Goal: Information Seeking & Learning: Learn about a topic

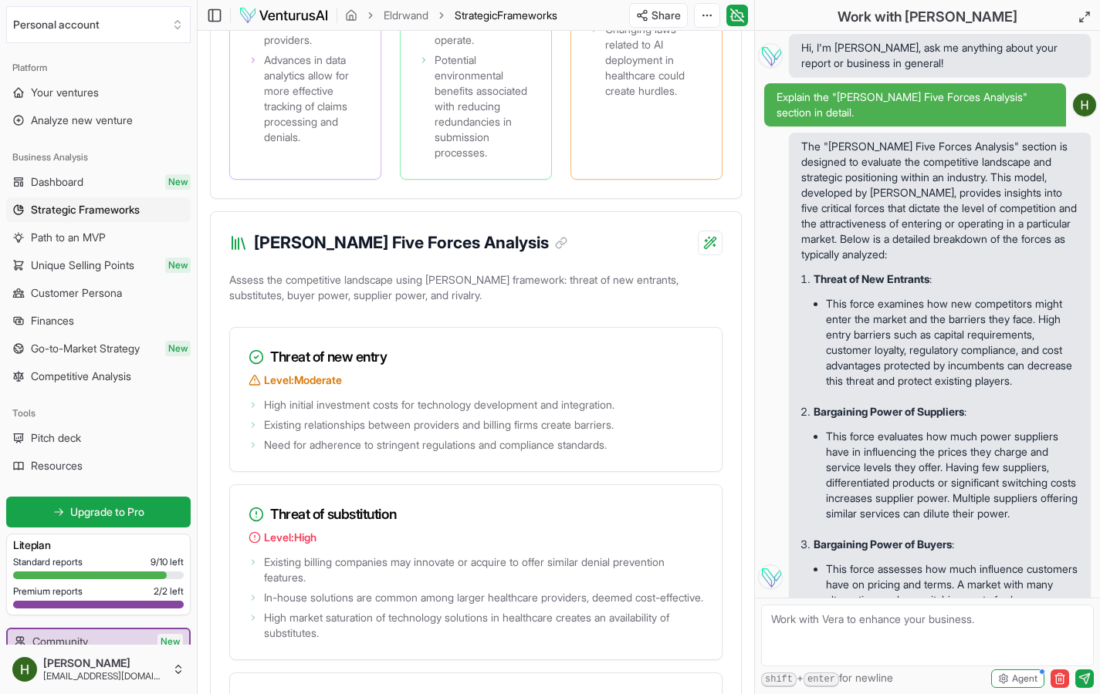
scroll to position [10804, 0]
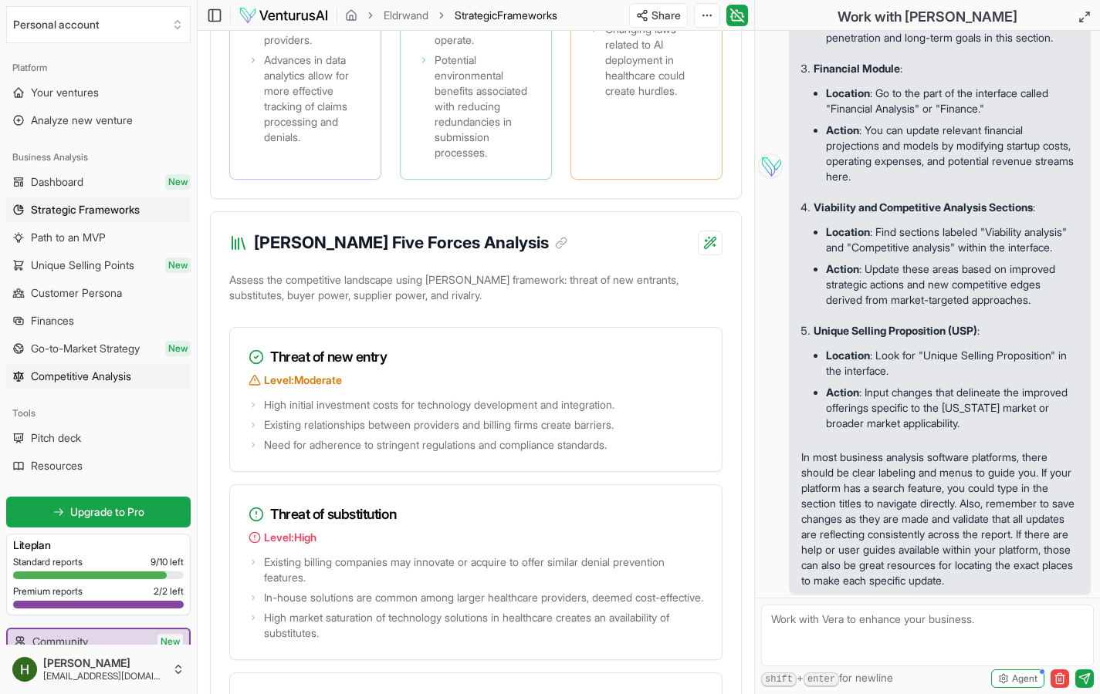
click at [124, 366] on link "Competitive Analysis" at bounding box center [98, 376] width 184 height 25
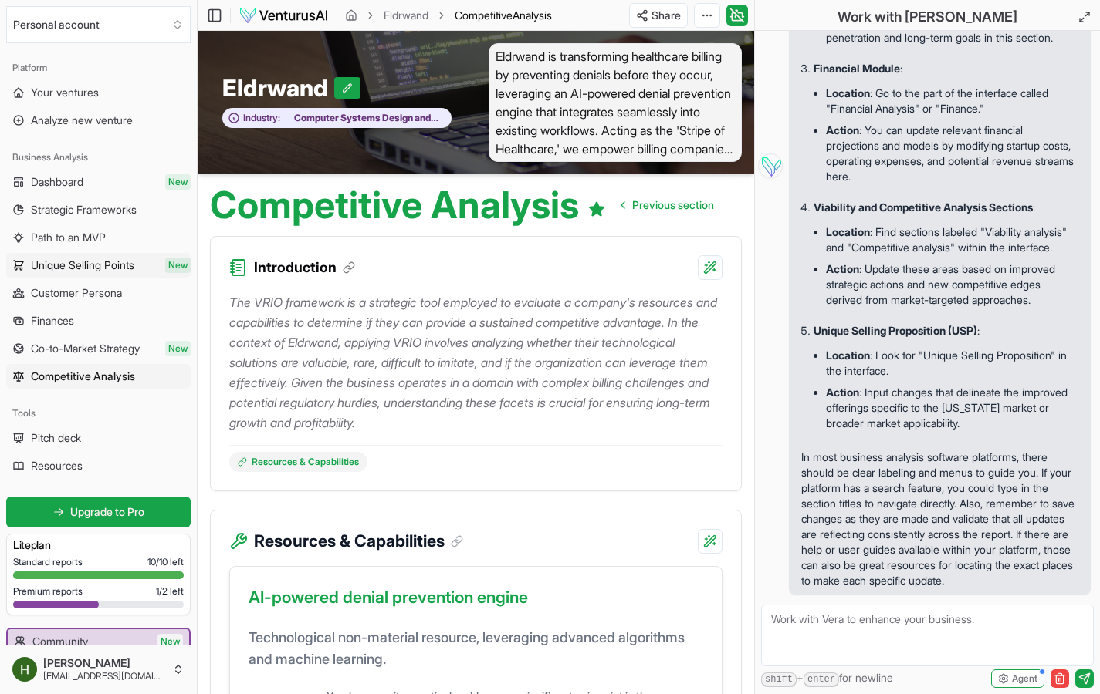
click at [150, 269] on link "Unique Selling Points New" at bounding box center [98, 265] width 184 height 25
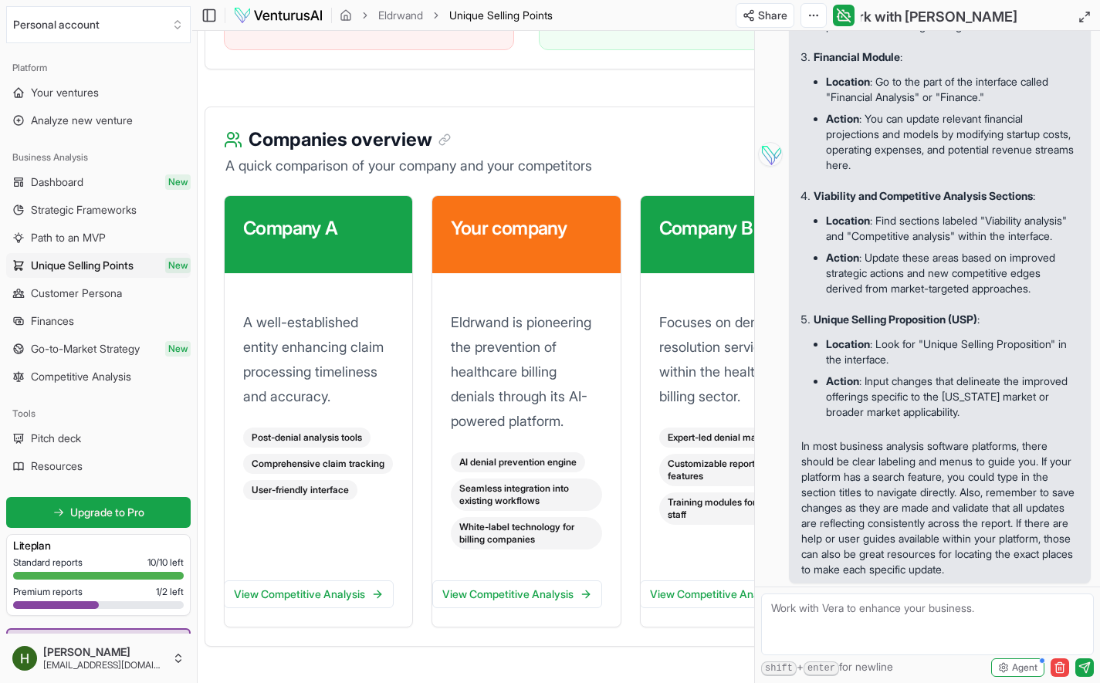
scroll to position [2228, 8]
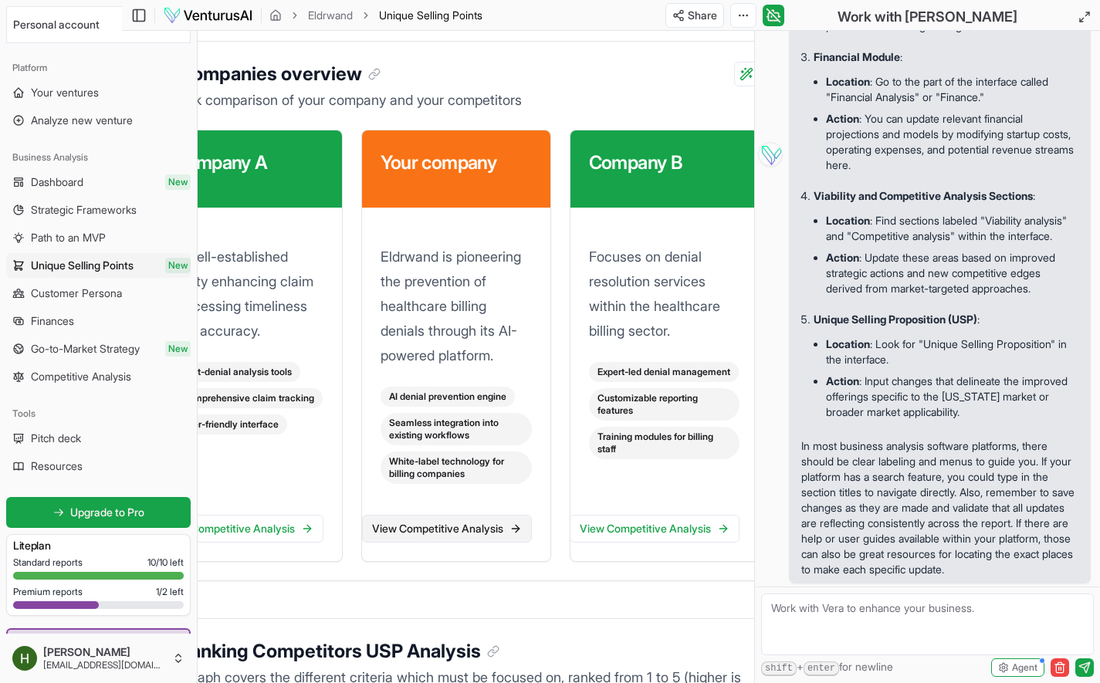
click at [459, 542] on link "View Competitive Analysis" at bounding box center [447, 529] width 170 height 28
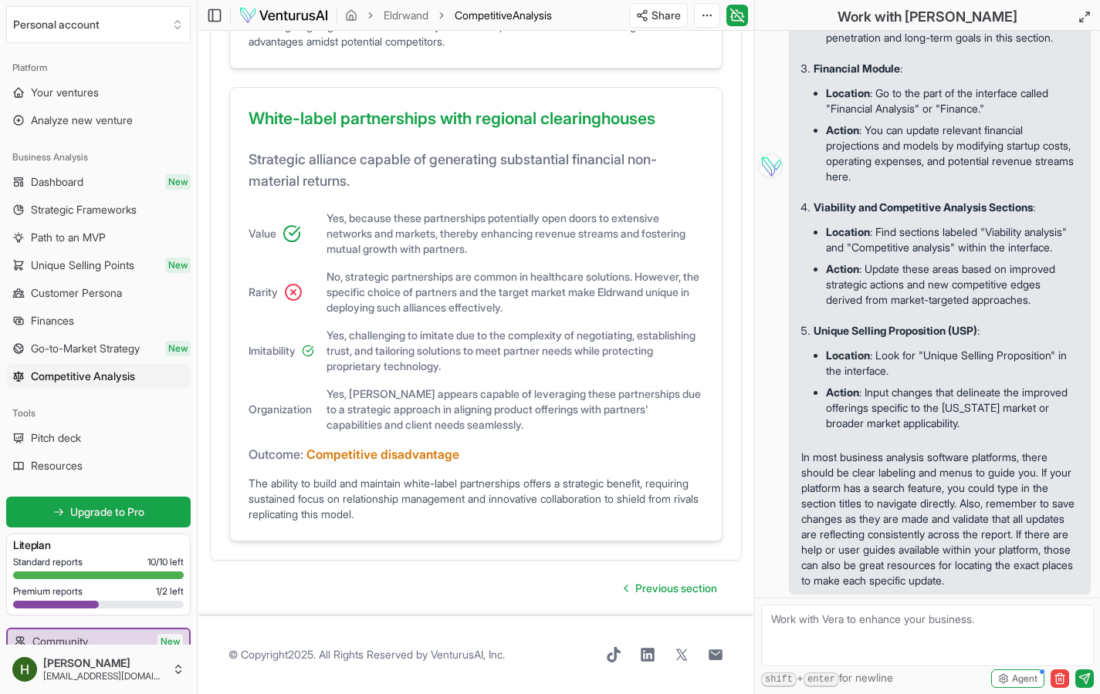
scroll to position [1400, 0]
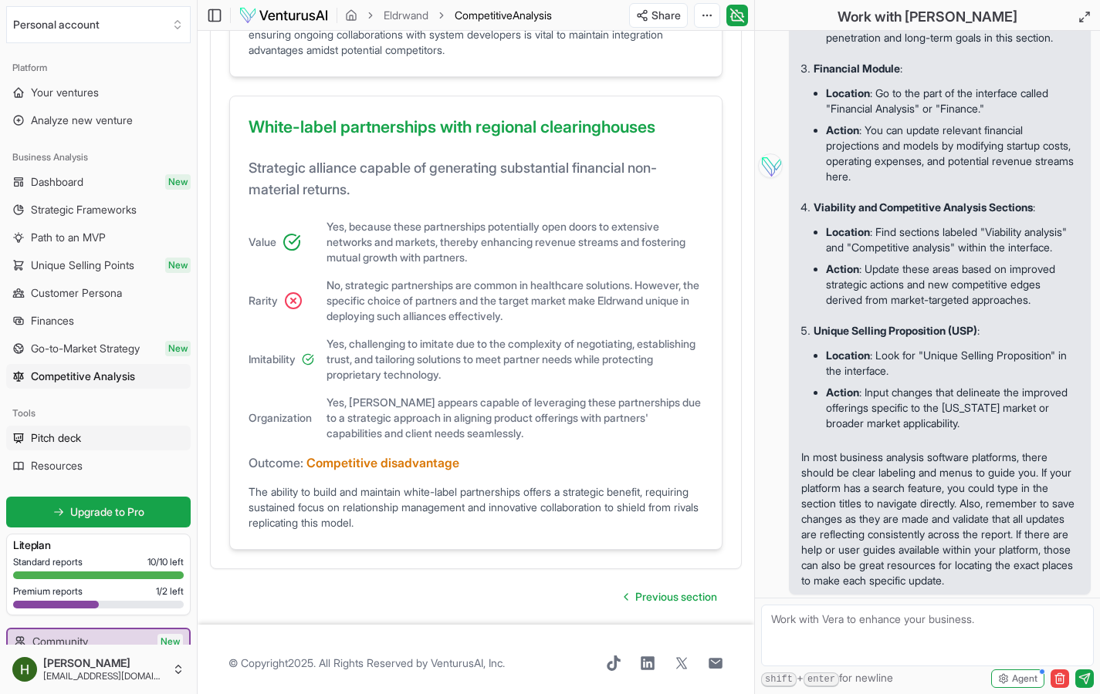
click at [59, 438] on span "Pitch deck" at bounding box center [56, 438] width 50 height 15
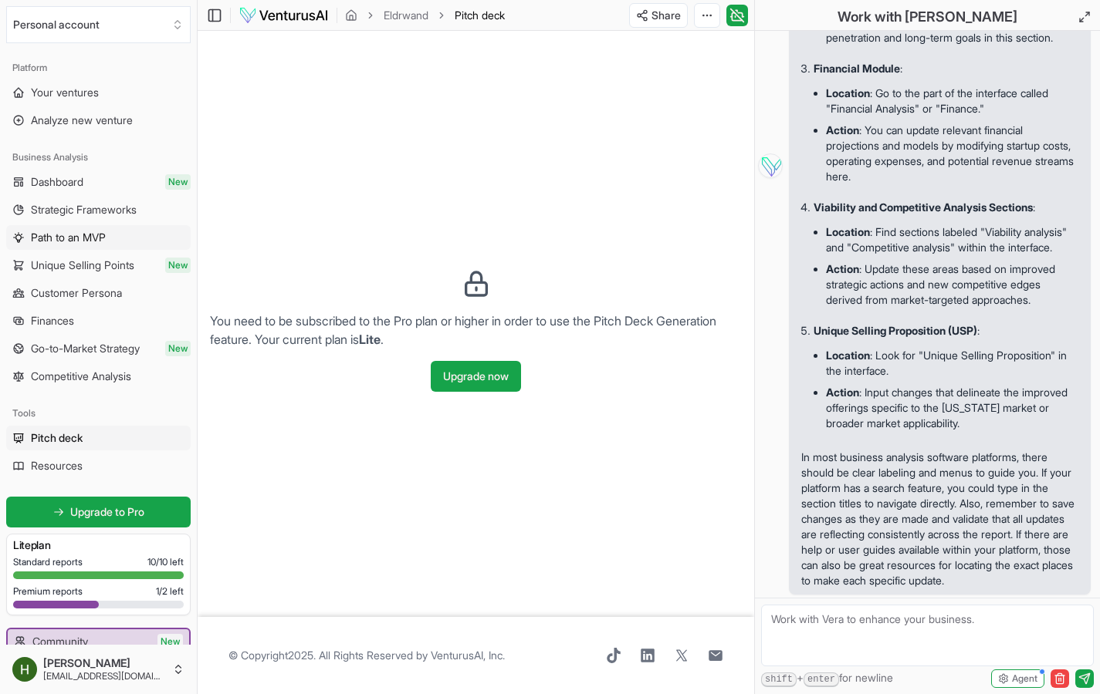
click at [99, 227] on link "Path to an MVP" at bounding box center [98, 237] width 184 height 25
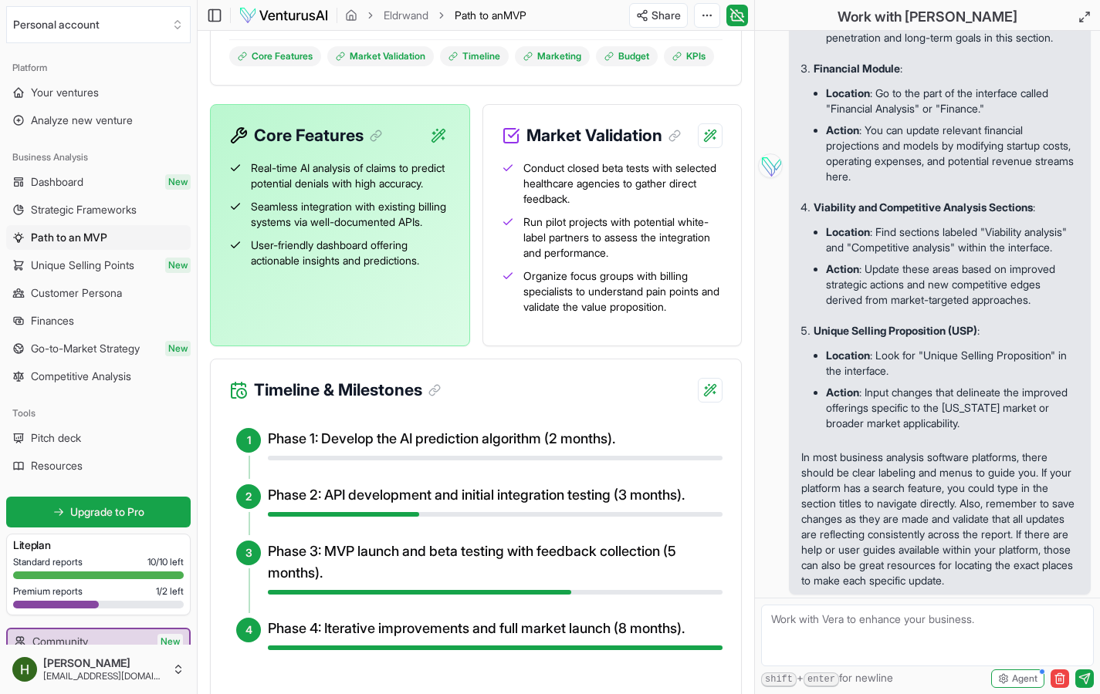
scroll to position [454, 0]
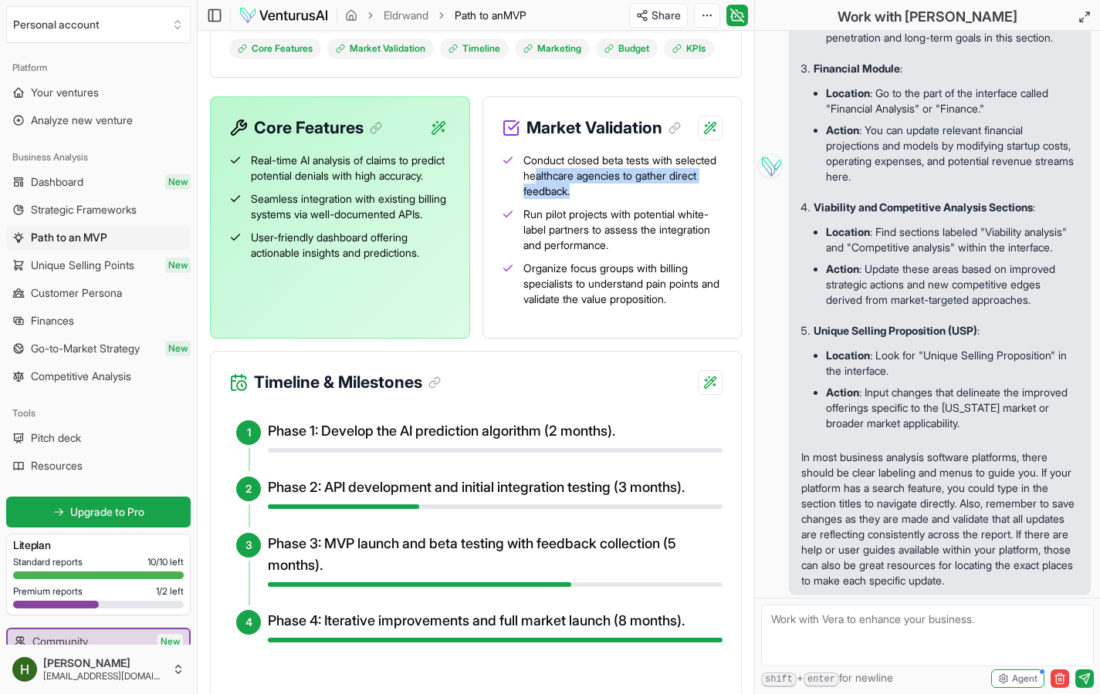
drag, startPoint x: 582, startPoint y: 179, endPoint x: 646, endPoint y: 187, distance: 64.5
click at [646, 187] on span "Conduct closed beta tests with selected healthcare agencies to gather direct fe…" at bounding box center [623, 176] width 200 height 46
click at [646, 191] on span "Conduct closed beta tests with selected healthcare agencies to gather direct fe…" at bounding box center [623, 176] width 200 height 46
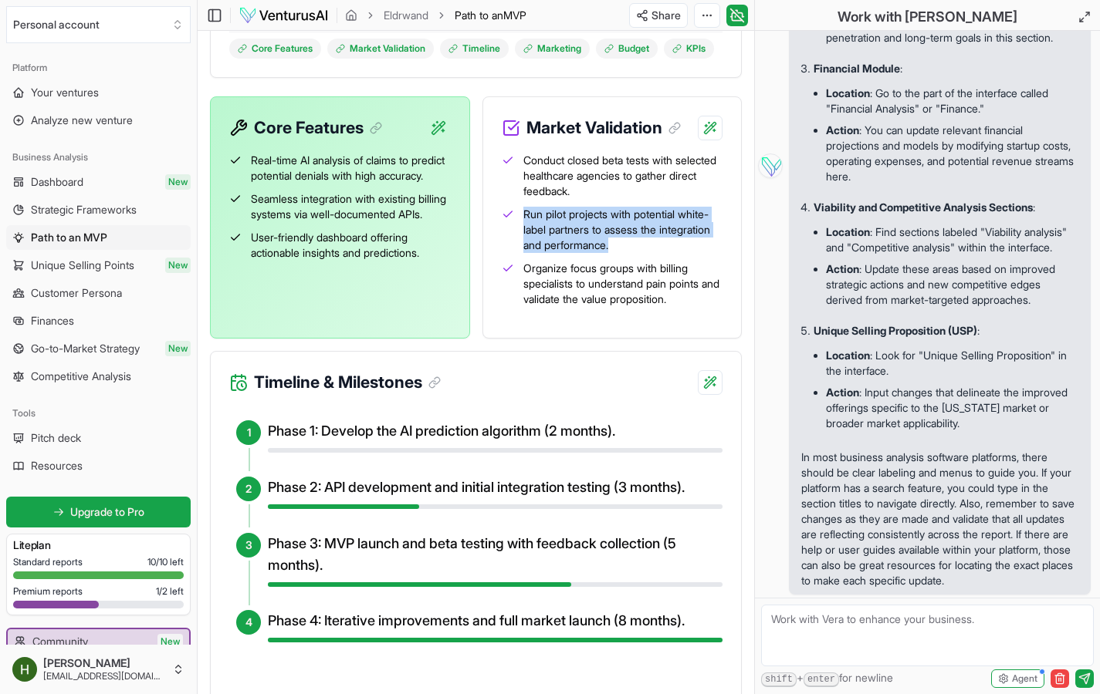
drag, startPoint x: 516, startPoint y: 213, endPoint x: 683, endPoint y: 252, distance: 171.1
click at [683, 252] on li "Run pilot projects with potential white-label partners to assess the integratio…" at bounding box center [612, 230] width 221 height 46
click at [683, 252] on span "Run pilot projects with potential white-label partners to assess the integratio…" at bounding box center [623, 230] width 200 height 46
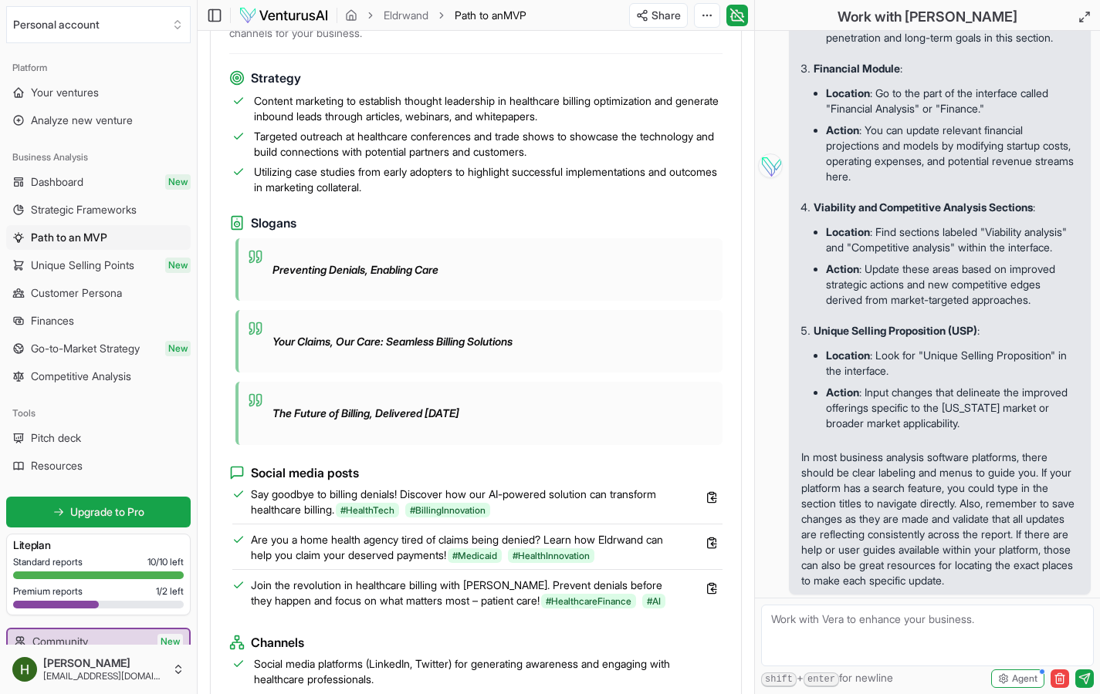
scroll to position [1230, 0]
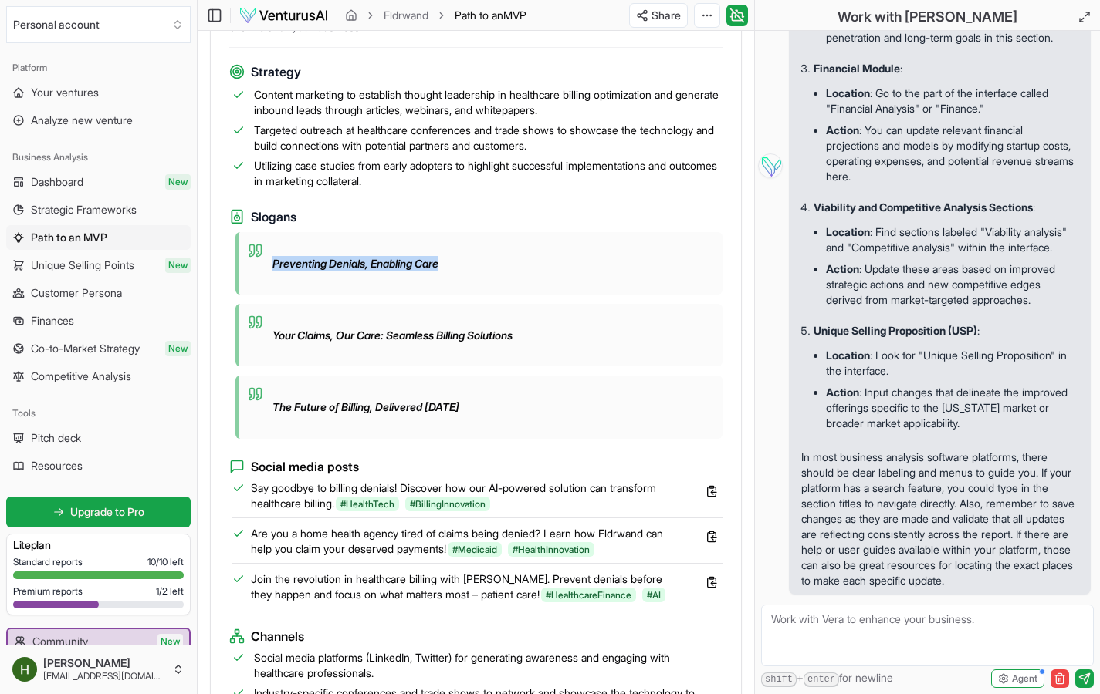
drag, startPoint x: 267, startPoint y: 260, endPoint x: 525, endPoint y: 274, distance: 258.1
click at [525, 274] on div "Preventing Denials, Enabling Care" at bounding box center [478, 263] width 487 height 63
click at [522, 286] on div "Preventing Denials, Enabling Care" at bounding box center [478, 263] width 487 height 63
drag, startPoint x: 302, startPoint y: 343, endPoint x: 578, endPoint y: 340, distance: 275.5
click at [578, 340] on div "Your Claims, Our Care: Seamless Billing Solutions" at bounding box center [478, 335] width 487 height 63
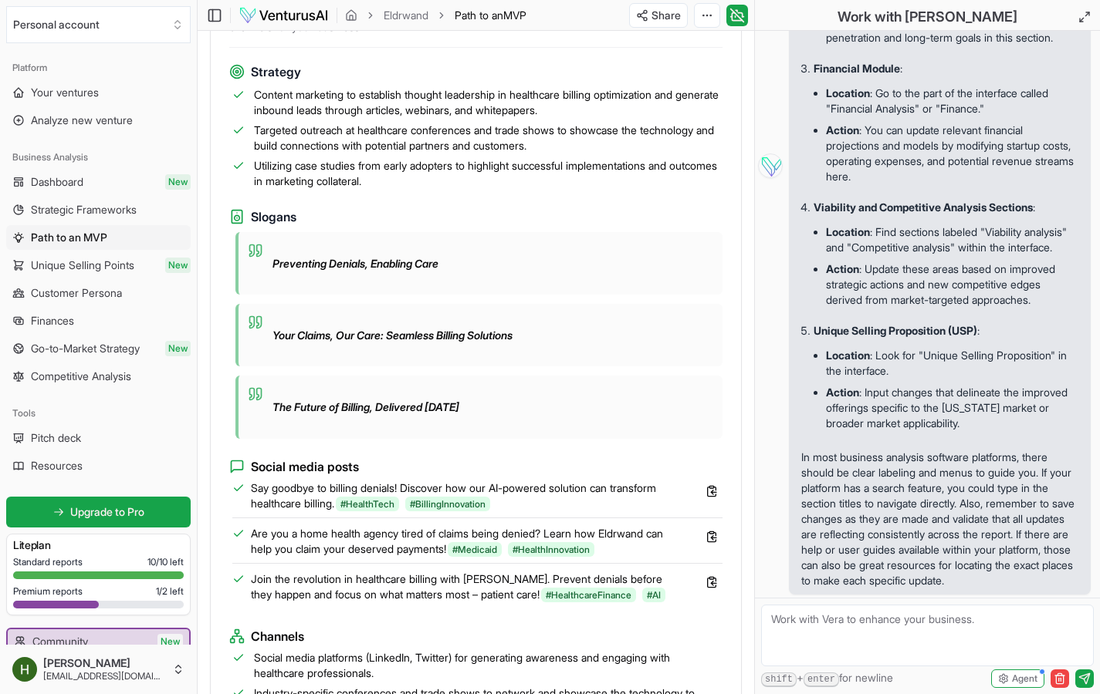
click at [615, 359] on div "Your Claims, Our Care: Seamless Billing Solutions" at bounding box center [478, 335] width 487 height 63
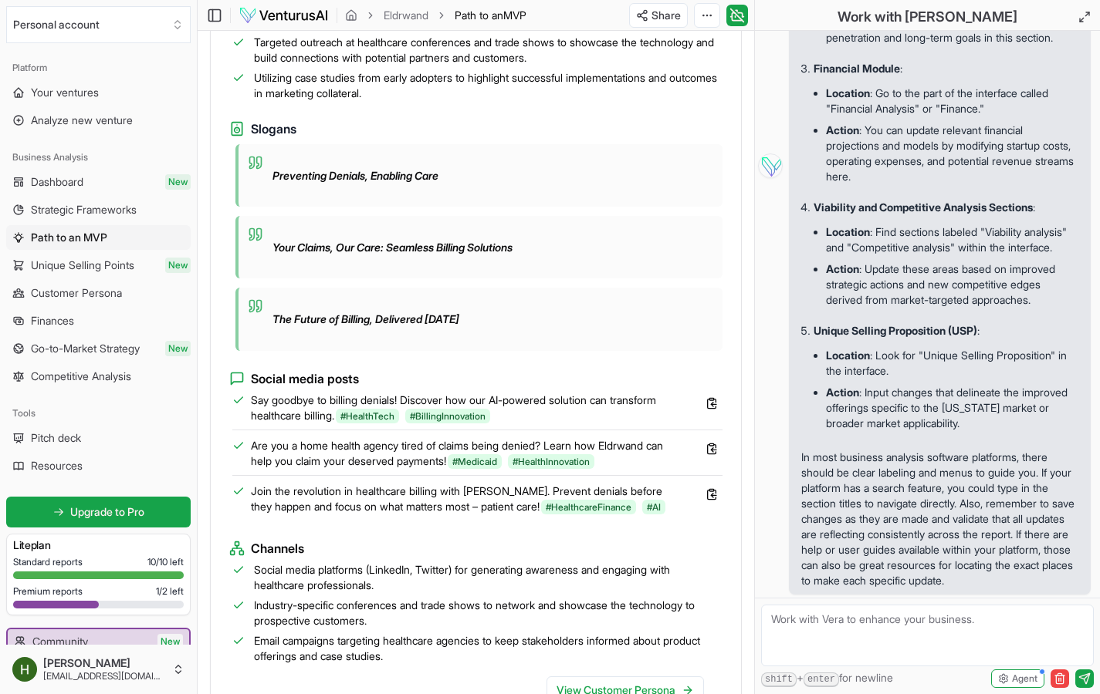
scroll to position [1377, 0]
